Goal: Information Seeking & Learning: Learn about a topic

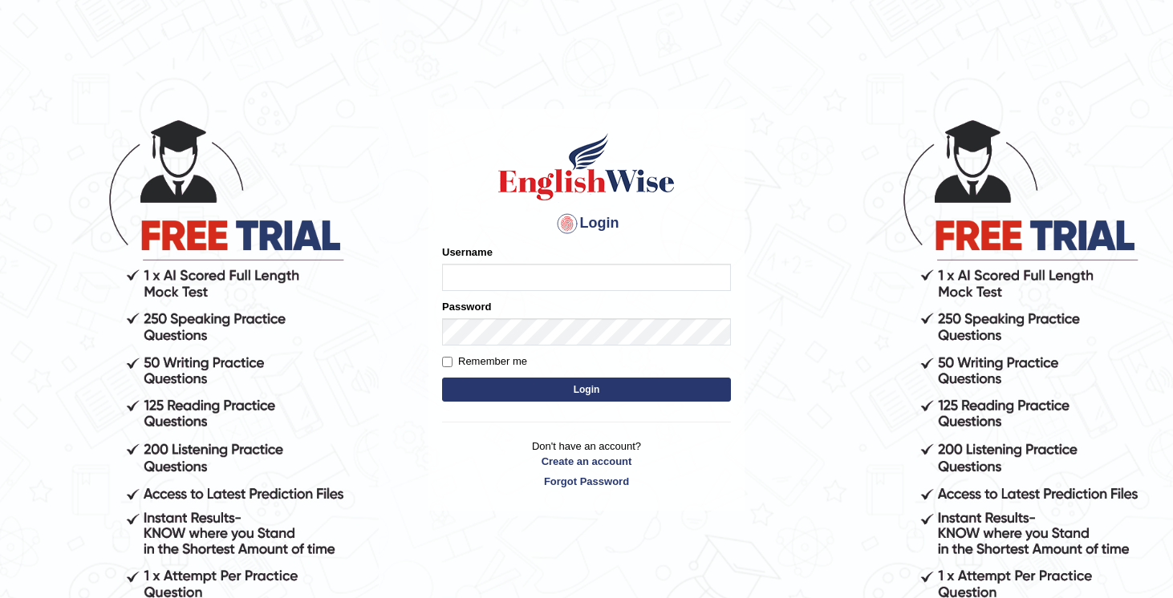
click at [645, 283] on input "Username" at bounding box center [586, 277] width 289 height 27
type input "sudinchy"
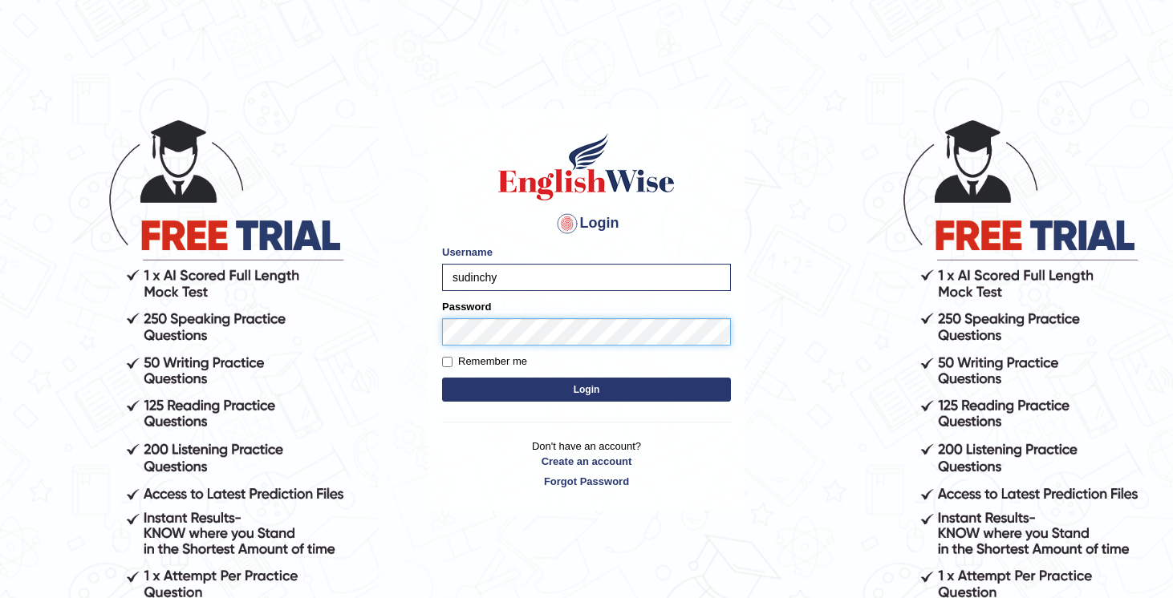
click at [442, 378] on button "Login" at bounding box center [586, 390] width 289 height 24
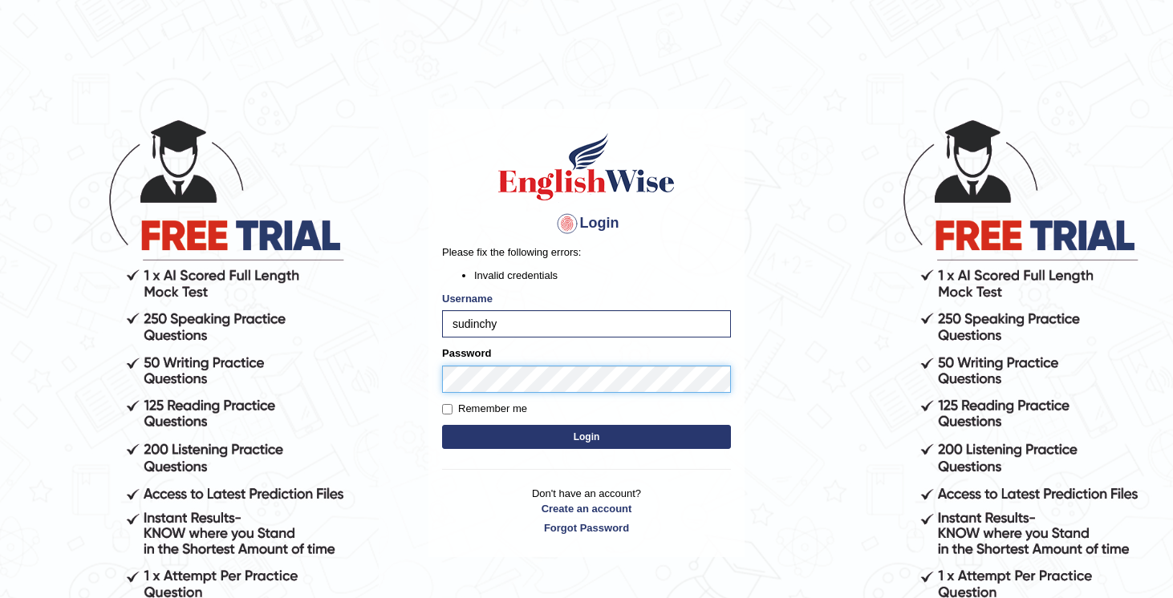
click at [442, 425] on button "Login" at bounding box center [586, 437] width 289 height 24
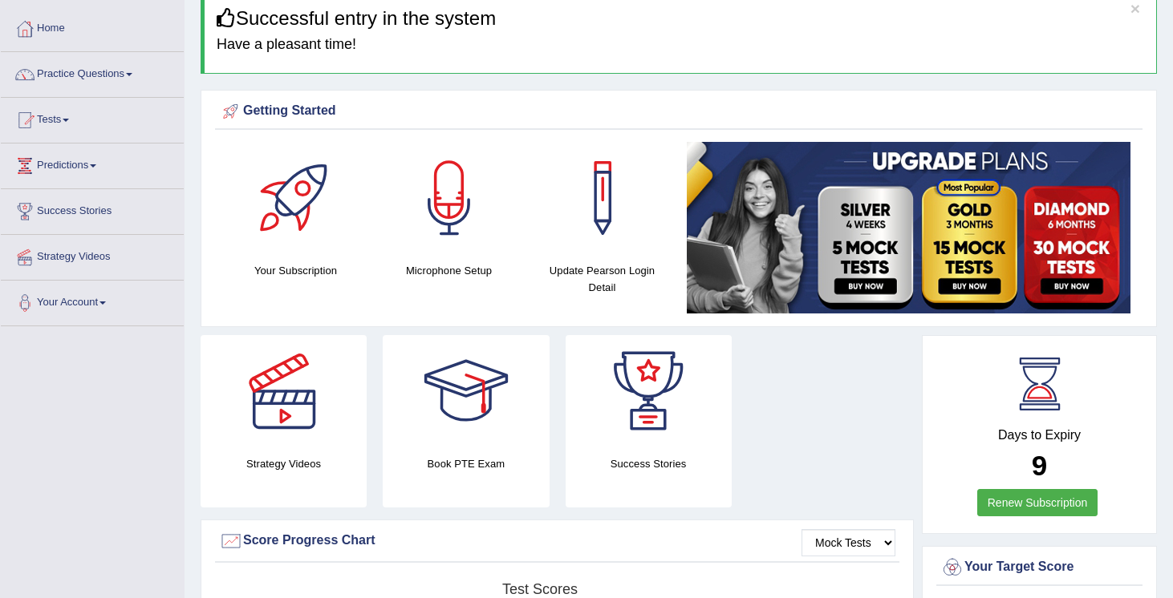
scroll to position [61, 0]
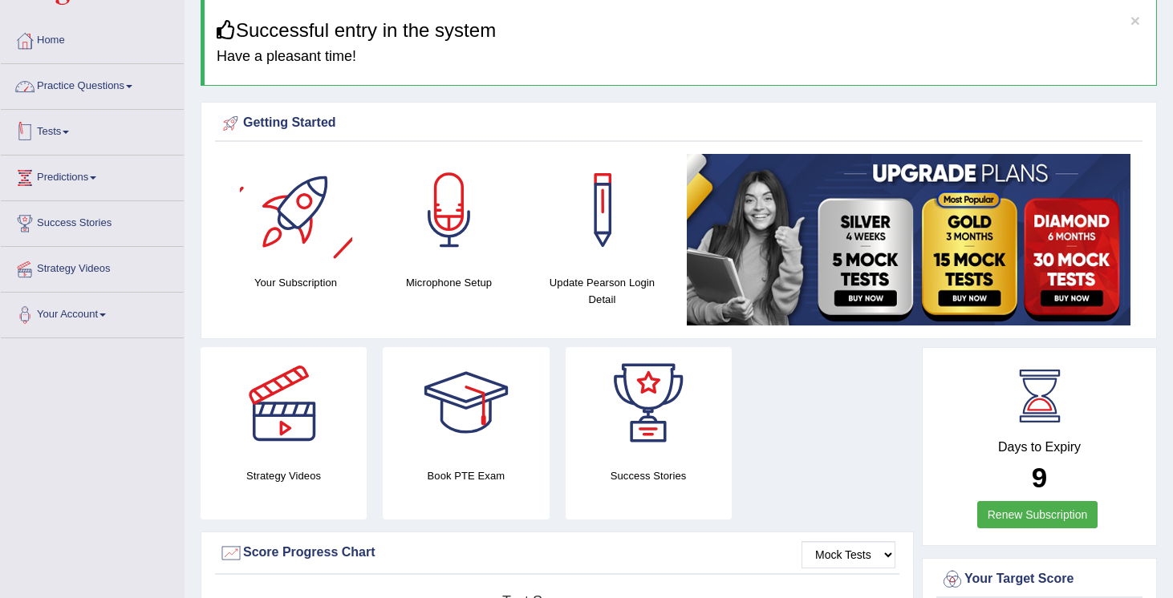
click at [130, 82] on link "Practice Questions" at bounding box center [92, 84] width 183 height 40
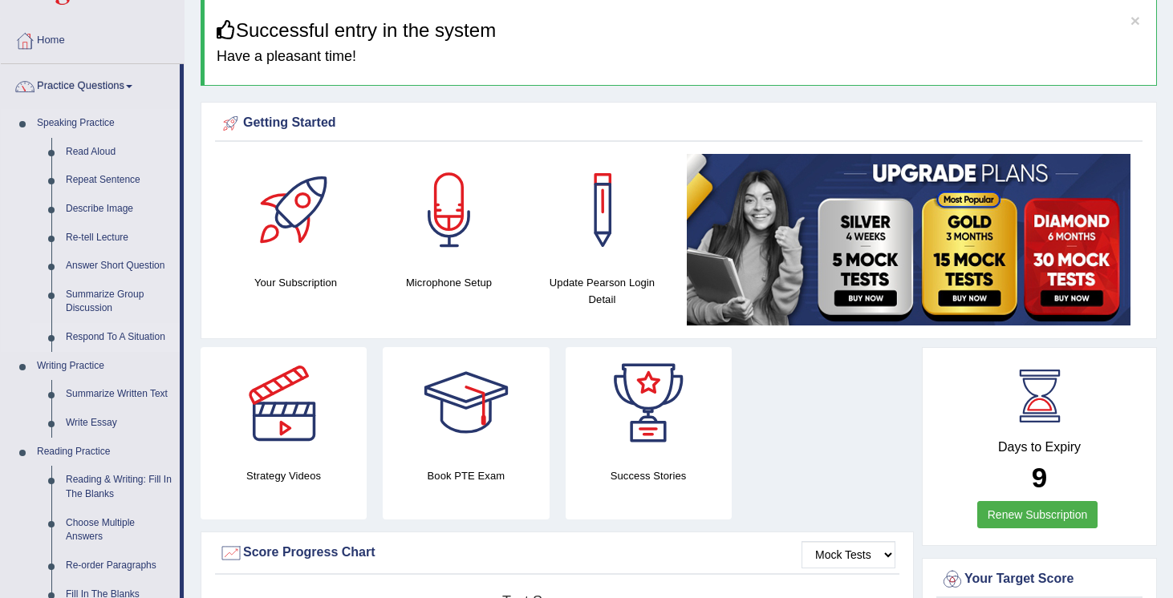
click at [112, 332] on link "Respond To A Situation" at bounding box center [119, 337] width 121 height 29
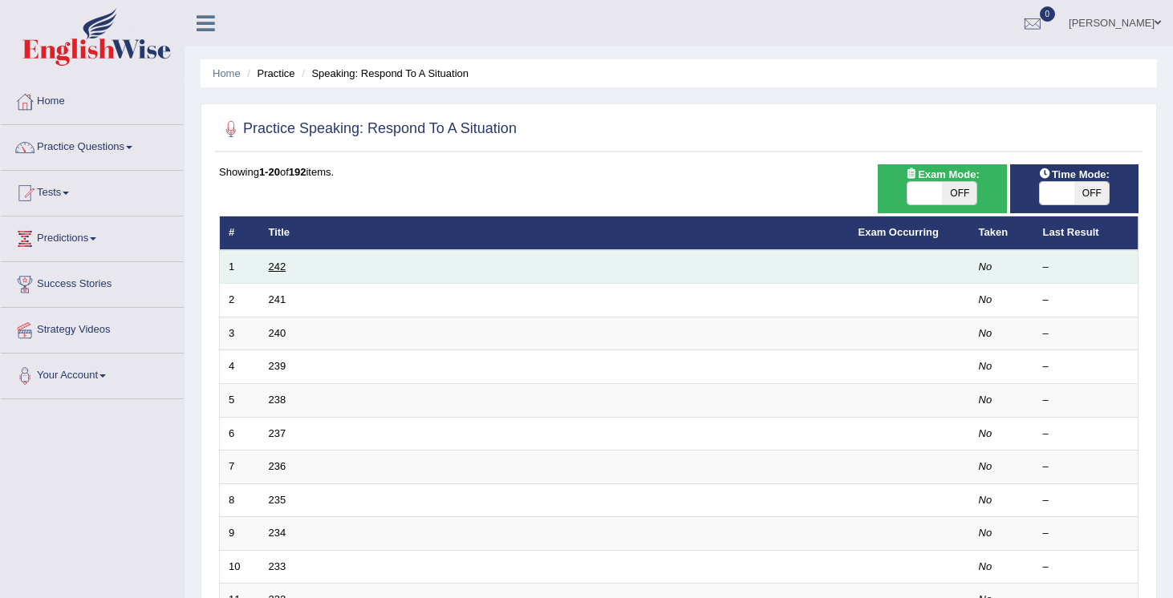
click at [282, 265] on link "242" at bounding box center [278, 267] width 18 height 12
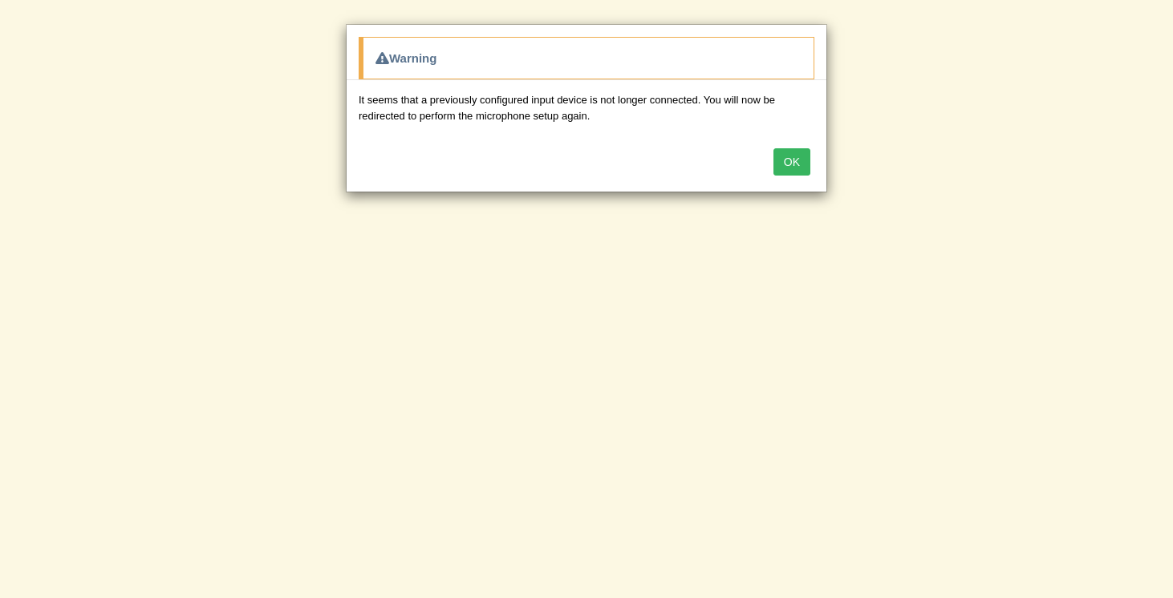
click at [789, 155] on button "OK" at bounding box center [791, 161] width 37 height 27
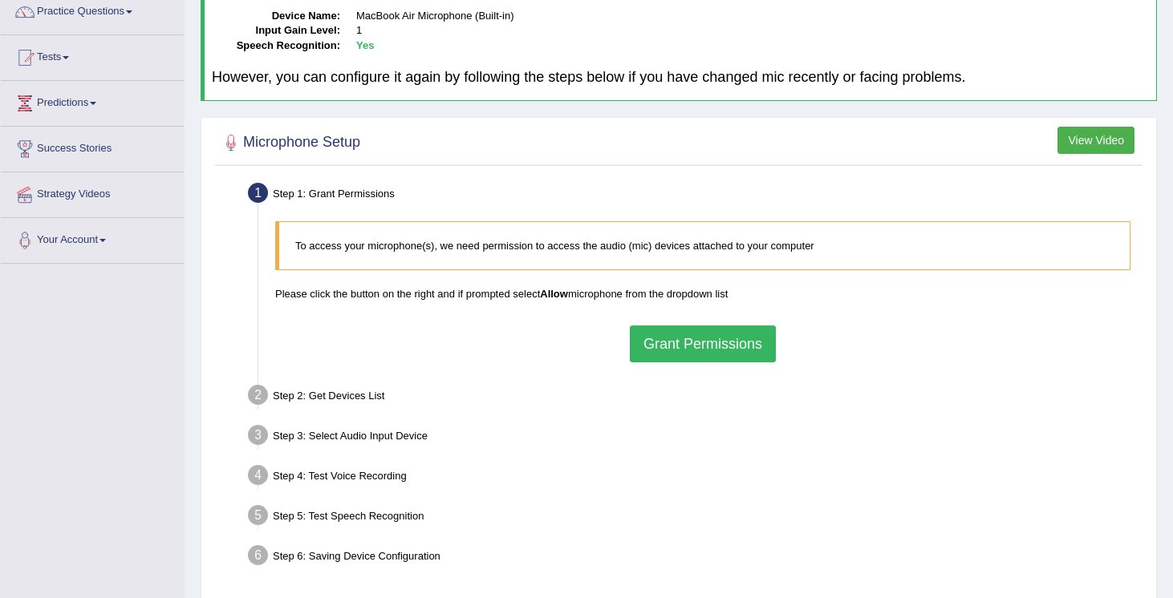
scroll to position [138, 0]
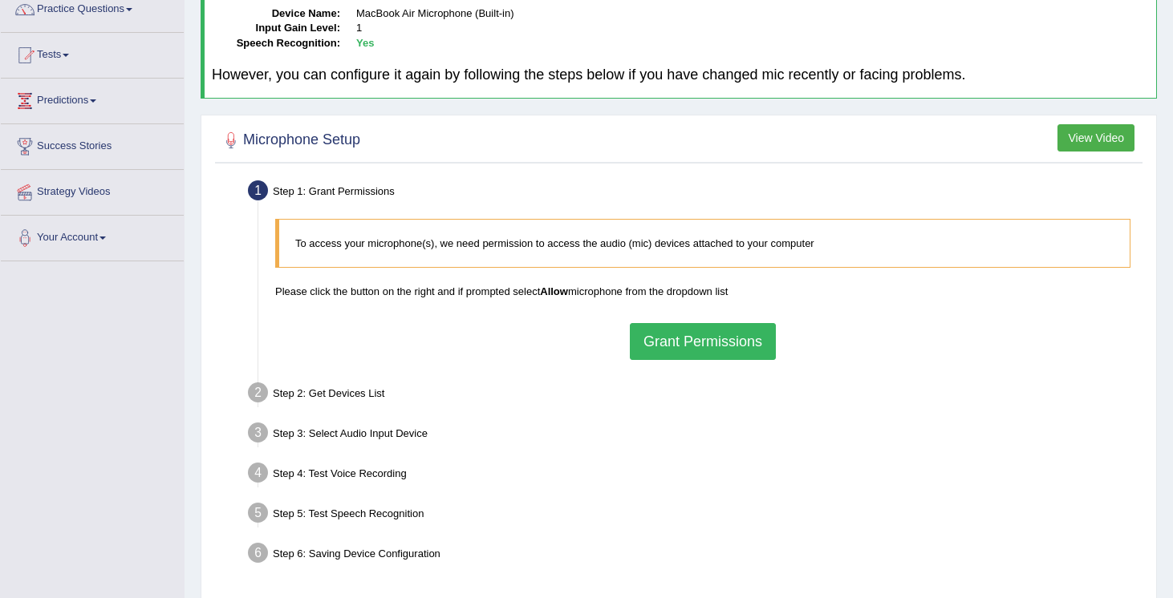
click at [715, 330] on button "Grant Permissions" at bounding box center [703, 341] width 146 height 37
